Goal: Information Seeking & Learning: Learn about a topic

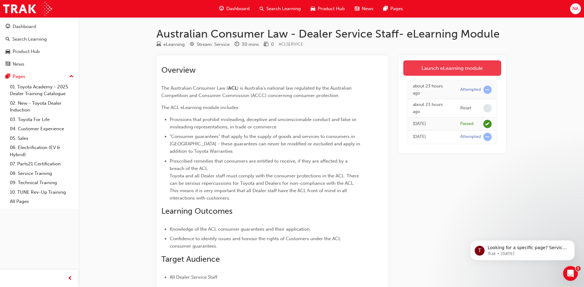
click at [444, 71] on link "Launch eLearning module" at bounding box center [452, 67] width 98 height 15
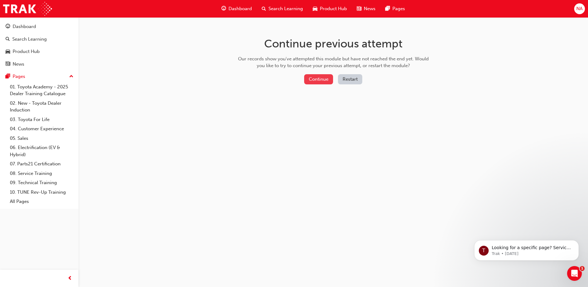
click at [319, 78] on button "Continue" at bounding box center [318, 79] width 29 height 10
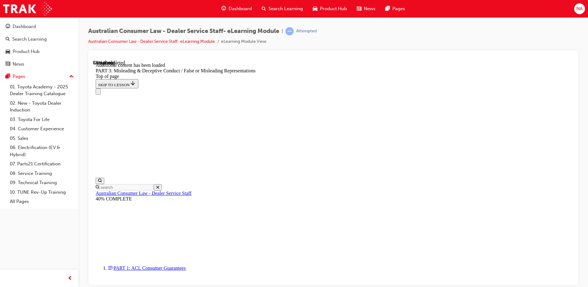
scroll to position [19, 0]
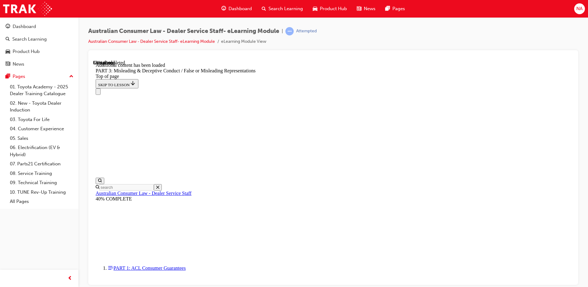
drag, startPoint x: 447, startPoint y: 176, endPoint x: 446, endPoint y: 180, distance: 4.4
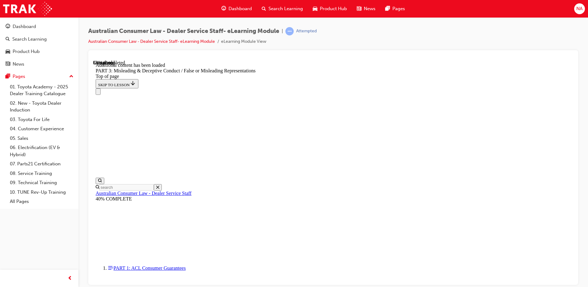
scroll to position [1437, 0]
drag, startPoint x: 287, startPoint y: 228, endPoint x: 384, endPoint y: 254, distance: 100.5
drag, startPoint x: 381, startPoint y: 257, endPoint x: 384, endPoint y: 261, distance: 4.8
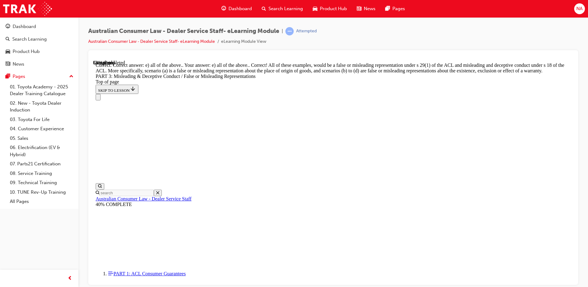
scroll to position [1807, 0]
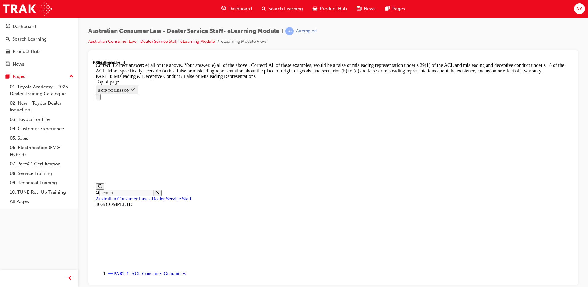
drag, startPoint x: 412, startPoint y: 225, endPoint x: 410, endPoint y: 234, distance: 9.5
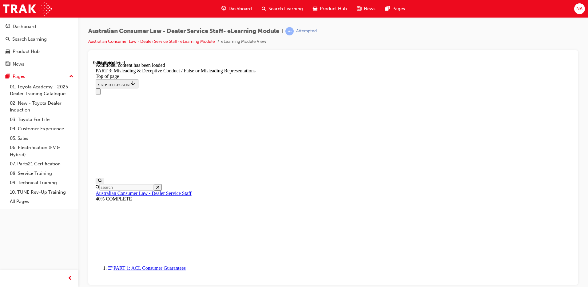
scroll to position [2540, 0]
drag, startPoint x: 376, startPoint y: 274, endPoint x: 418, endPoint y: 248, distance: 49.4
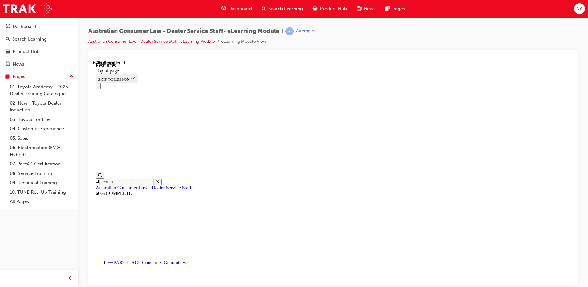
scroll to position [291, 0]
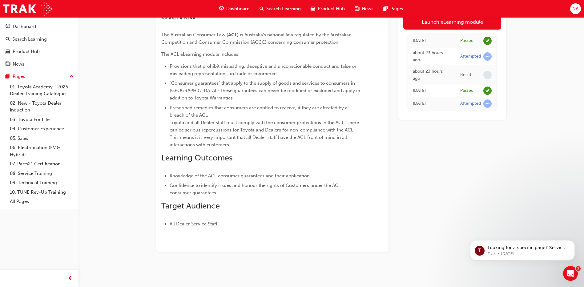
scroll to position [22, 0]
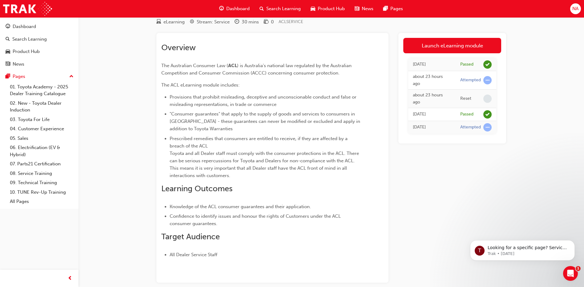
click at [482, 82] on div "Attempted" at bounding box center [475, 80] width 31 height 8
click at [488, 83] on span "learningRecordVerb_ATTEMPT-icon" at bounding box center [487, 80] width 8 height 8
click at [455, 129] on td "[DATE]" at bounding box center [431, 127] width 47 height 13
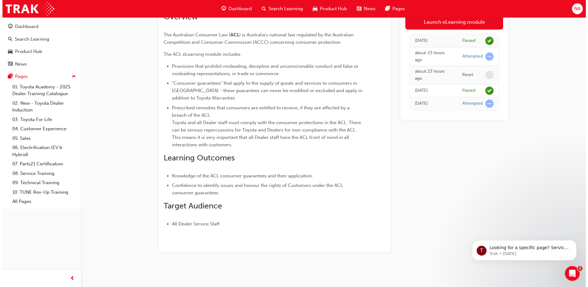
scroll to position [0, 0]
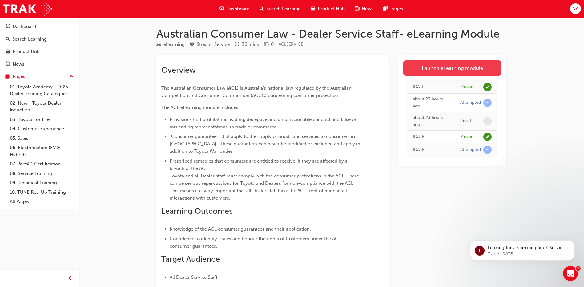
click at [466, 64] on link "Launch eLearning module" at bounding box center [452, 67] width 98 height 15
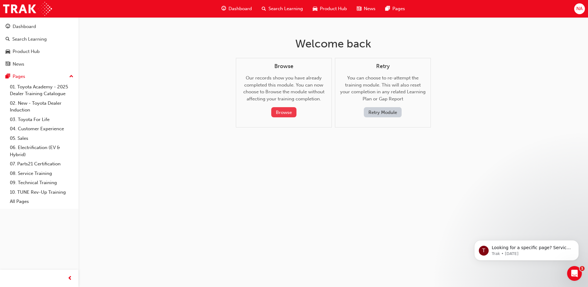
click at [277, 114] on button "Browse" at bounding box center [283, 112] width 25 height 10
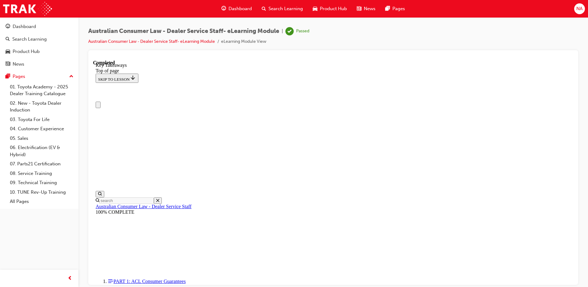
click at [245, 6] on span "Dashboard" at bounding box center [240, 8] width 23 height 7
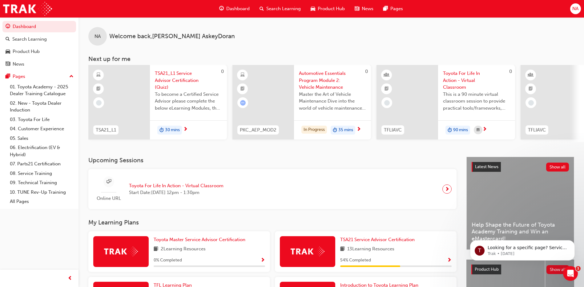
click at [285, 7] on span "Search Learning" at bounding box center [283, 8] width 34 height 7
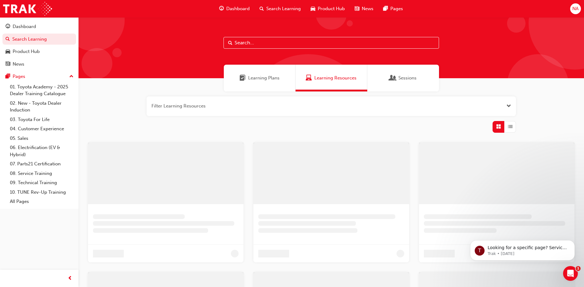
click at [274, 43] on input "text" at bounding box center [330, 43] width 215 height 12
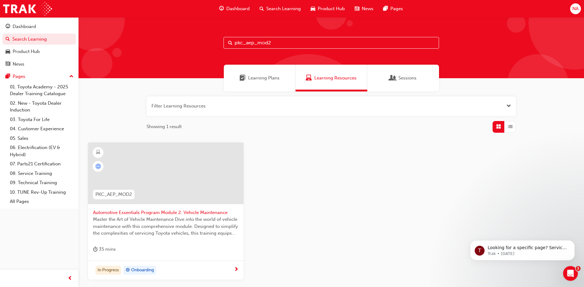
type input "pkc_aep_mod2"
click at [154, 246] on div "35 mins" at bounding box center [166, 250] width 146 height 10
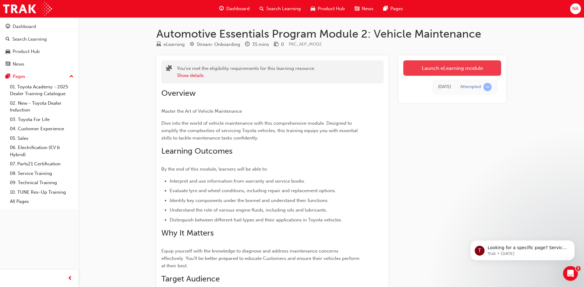
click at [462, 66] on link "Launch eLearning module" at bounding box center [452, 67] width 98 height 15
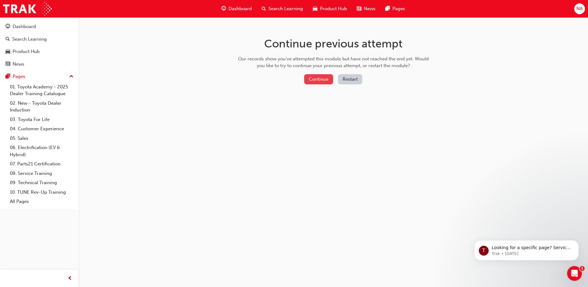
click at [325, 79] on button "Continue" at bounding box center [318, 79] width 29 height 10
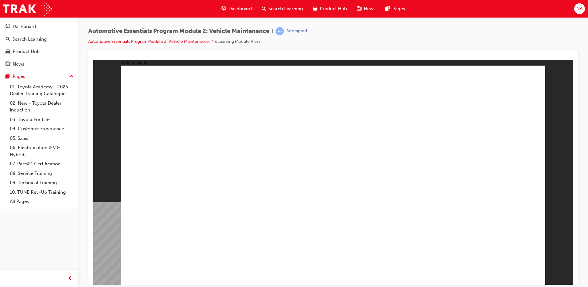
drag, startPoint x: 510, startPoint y: 276, endPoint x: 509, endPoint y: 270, distance: 6.5
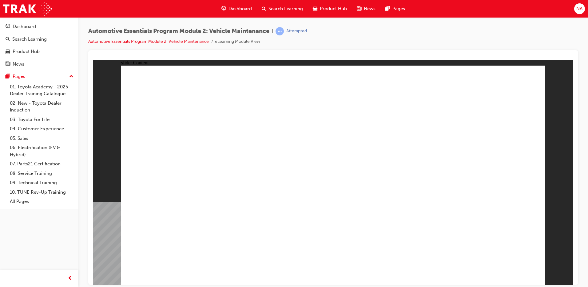
drag, startPoint x: 193, startPoint y: 141, endPoint x: 211, endPoint y: 158, distance: 24.8
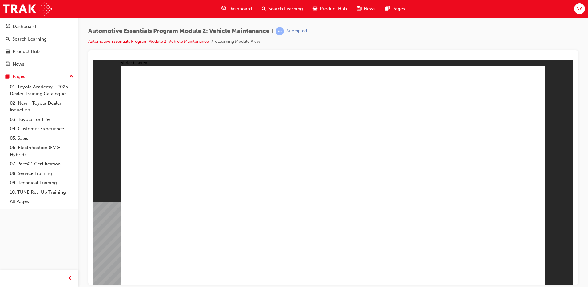
drag, startPoint x: 400, startPoint y: 149, endPoint x: 444, endPoint y: 210, distance: 75.2
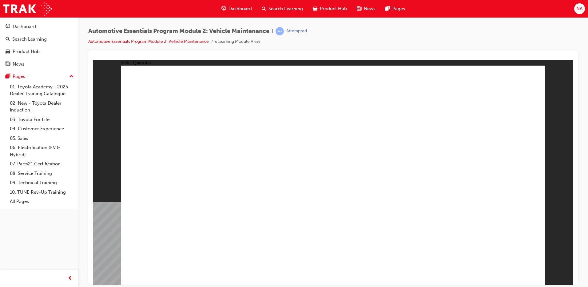
radio input "true"
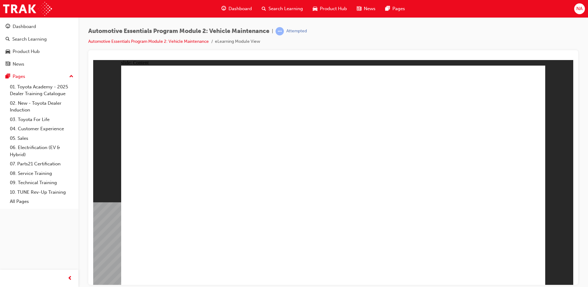
drag, startPoint x: 504, startPoint y: 275, endPoint x: 505, endPoint y: 267, distance: 8.4
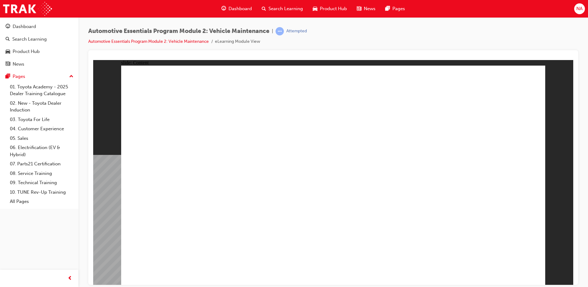
drag, startPoint x: 408, startPoint y: 149, endPoint x: 482, endPoint y: 205, distance: 92.6
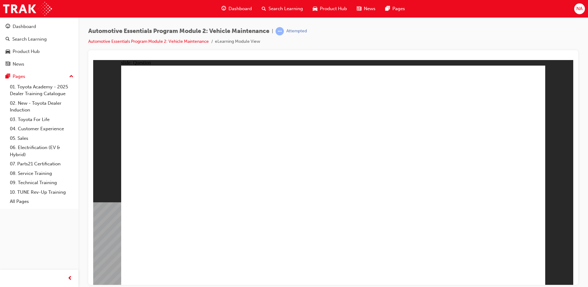
radio input "true"
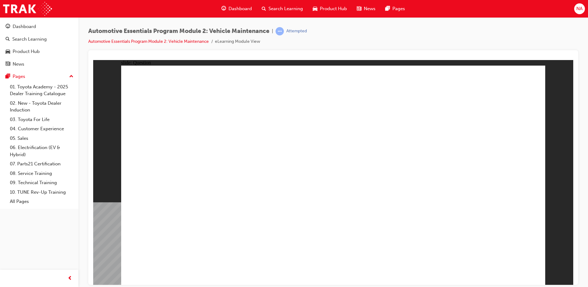
drag, startPoint x: 522, startPoint y: 277, endPoint x: 526, endPoint y: 270, distance: 7.0
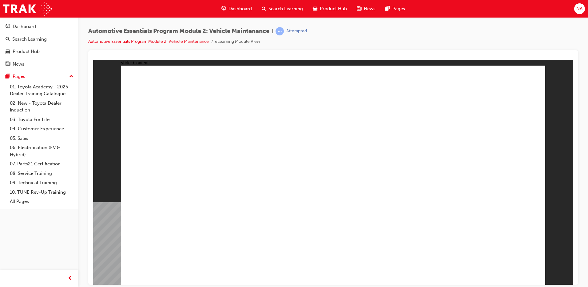
drag, startPoint x: 421, startPoint y: 186, endPoint x: 421, endPoint y: 190, distance: 3.7
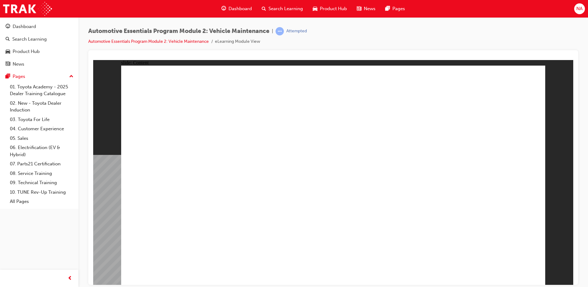
drag, startPoint x: 374, startPoint y: 239, endPoint x: 385, endPoint y: 228, distance: 16.5
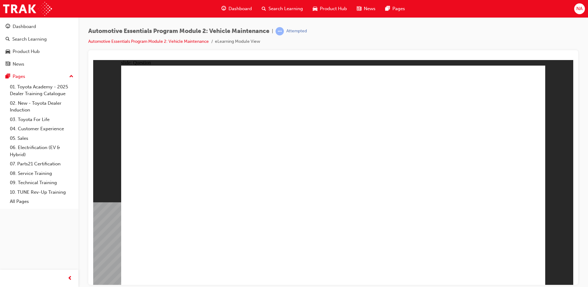
radio input "true"
drag, startPoint x: 491, startPoint y: 266, endPoint x: 505, endPoint y: 266, distance: 13.9
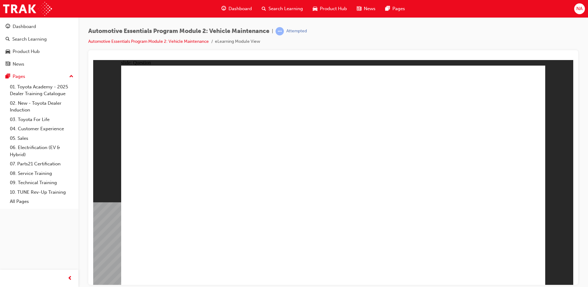
radio input "true"
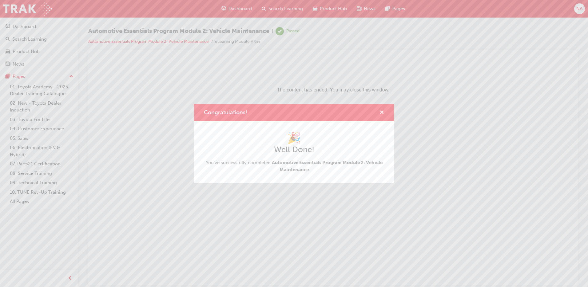
click at [382, 112] on span "cross-icon" at bounding box center [382, 113] width 5 height 6
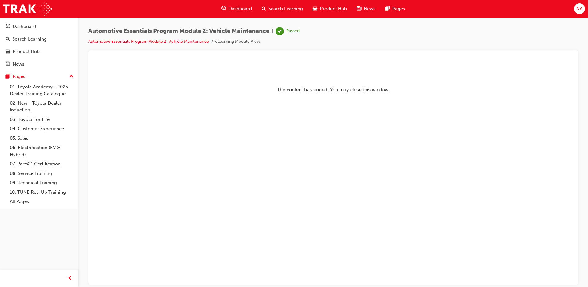
click at [266, 10] on div "Search Learning" at bounding box center [282, 8] width 51 height 13
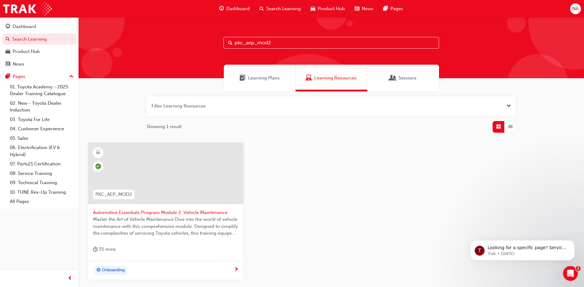
click at [276, 42] on input "pkc_aep_mod2" at bounding box center [330, 43] width 215 height 12
type input "pkc_aep_mod3"
click at [211, 173] on div at bounding box center [165, 173] width 155 height 62
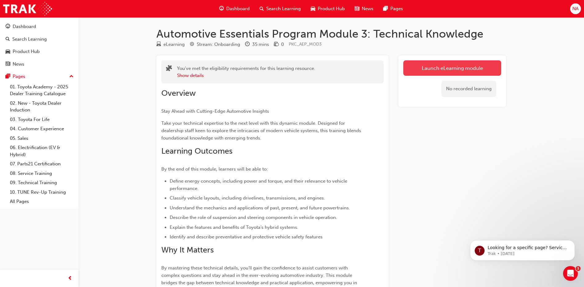
click at [446, 71] on link "Launch eLearning module" at bounding box center [452, 67] width 98 height 15
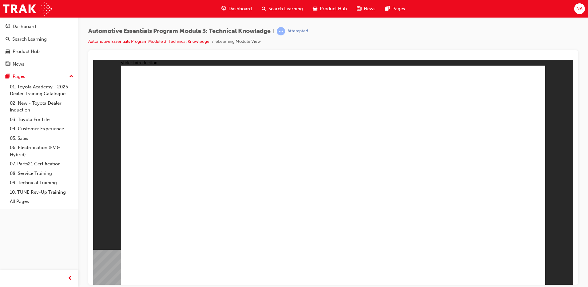
drag, startPoint x: 221, startPoint y: 225, endPoint x: 201, endPoint y: 227, distance: 20.1
